Goal: Transaction & Acquisition: Purchase product/service

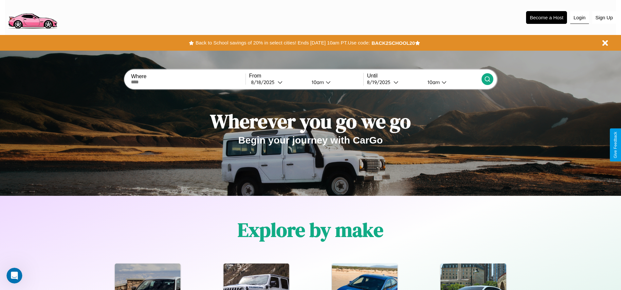
click at [579, 17] on button "Login" at bounding box center [579, 17] width 19 height 12
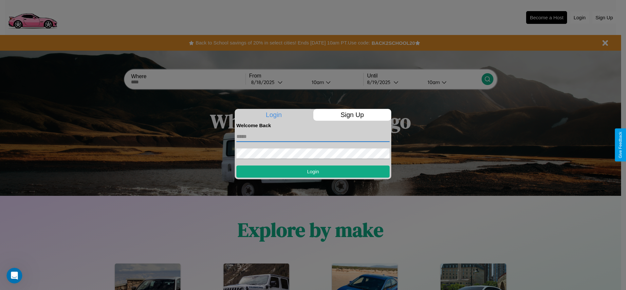
click at [313, 136] on input "text" at bounding box center [312, 137] width 153 height 10
type input "**********"
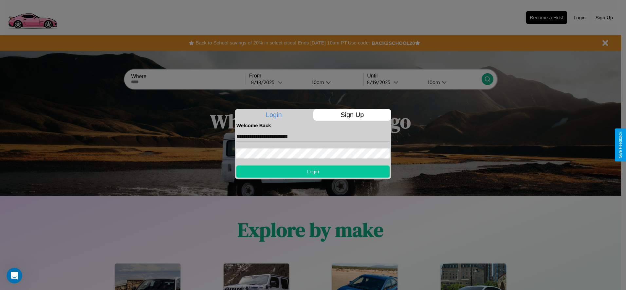
click at [313, 171] on button "Login" at bounding box center [312, 172] width 153 height 12
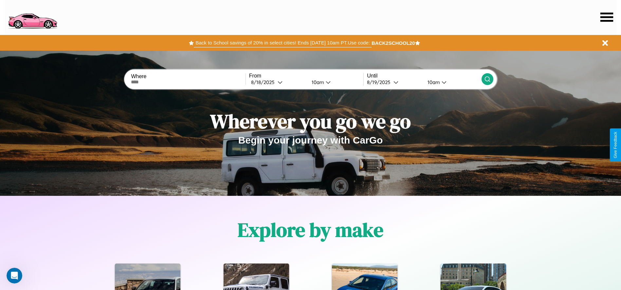
click at [282, 43] on button "Back to School savings of 20% in select cities! Ends 9/1 at 10am PT. Use code:" at bounding box center [282, 42] width 177 height 9
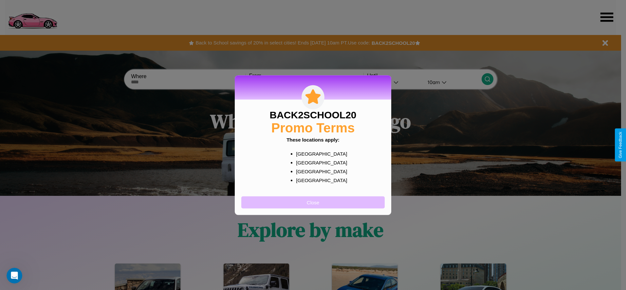
click at [313, 202] on button "Close" at bounding box center [312, 202] width 143 height 12
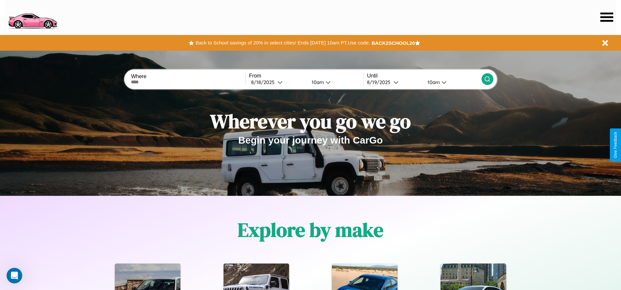
scroll to position [136, 0]
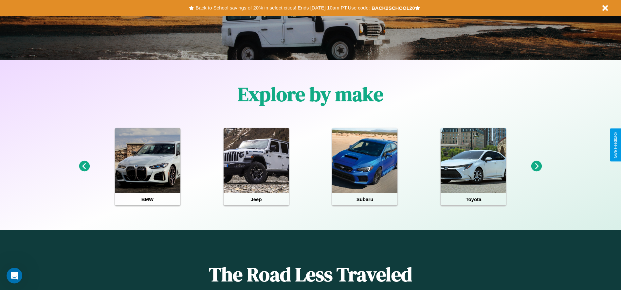
click at [536, 167] on icon at bounding box center [536, 166] width 11 height 11
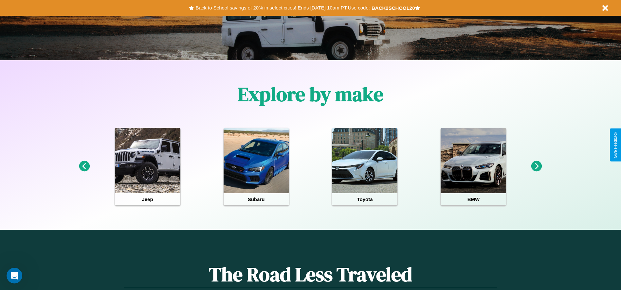
click at [536, 167] on icon at bounding box center [536, 166] width 11 height 11
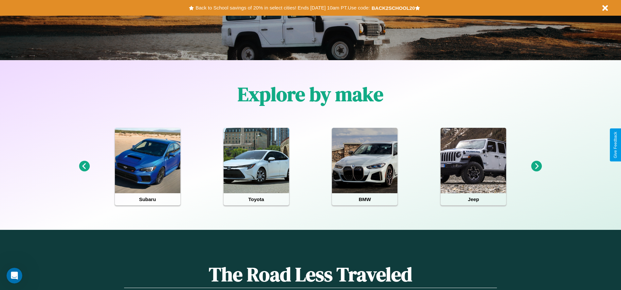
click at [536, 167] on icon at bounding box center [536, 166] width 11 height 11
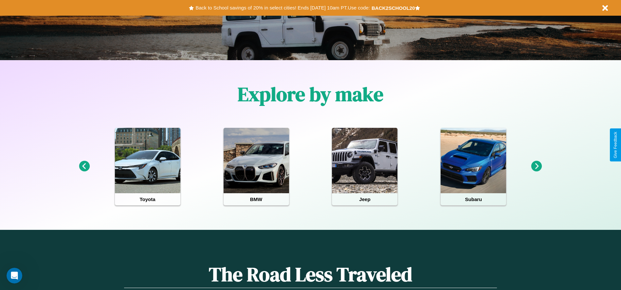
click at [536, 167] on icon at bounding box center [536, 166] width 11 height 11
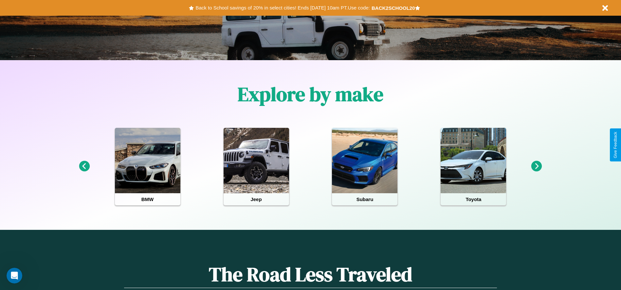
click at [84, 167] on icon at bounding box center [84, 166] width 11 height 11
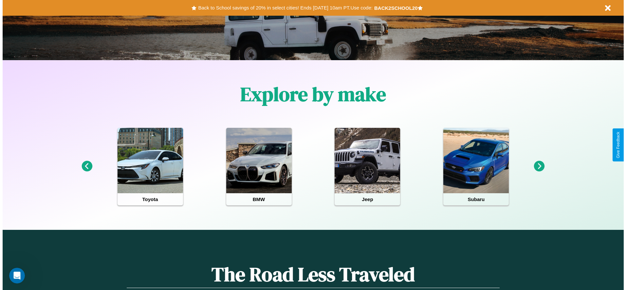
scroll to position [0, 0]
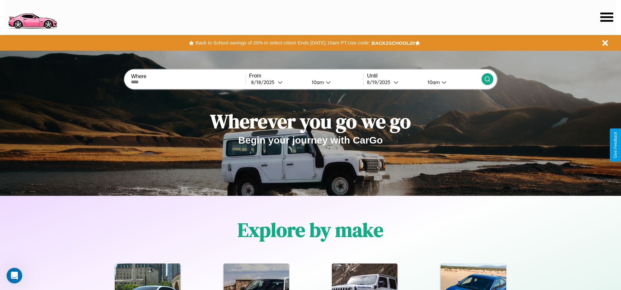
click at [606, 17] on icon at bounding box center [606, 16] width 13 height 9
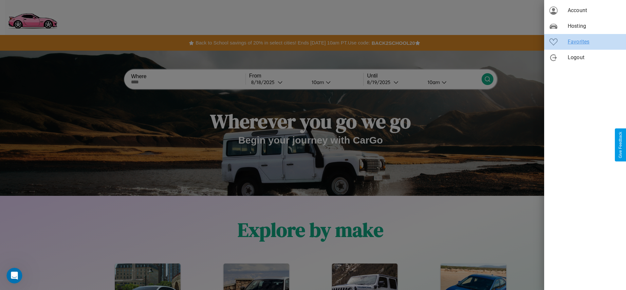
click at [585, 42] on span "Favorites" at bounding box center [593, 42] width 53 height 8
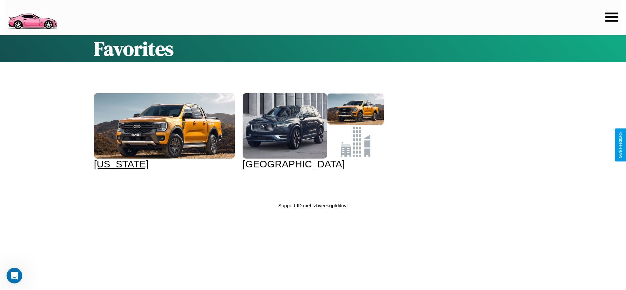
click at [163, 132] on div at bounding box center [164, 125] width 141 height 65
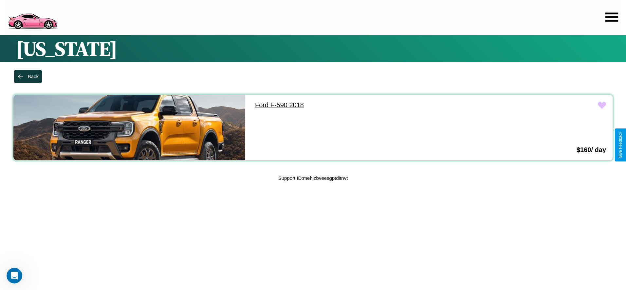
click at [361, 105] on link "Ford F-590 2018" at bounding box center [364, 105] width 232 height 21
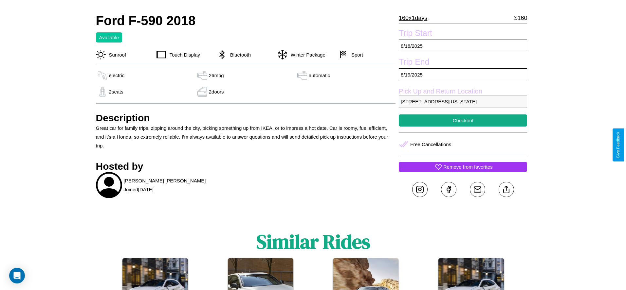
scroll to position [178, 0]
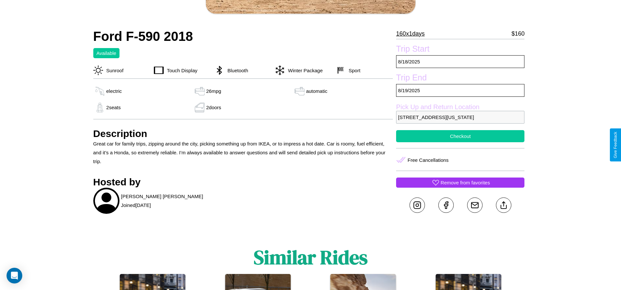
click at [460, 142] on button "Checkout" at bounding box center [460, 136] width 128 height 12
